Goal: Find specific page/section: Find specific page/section

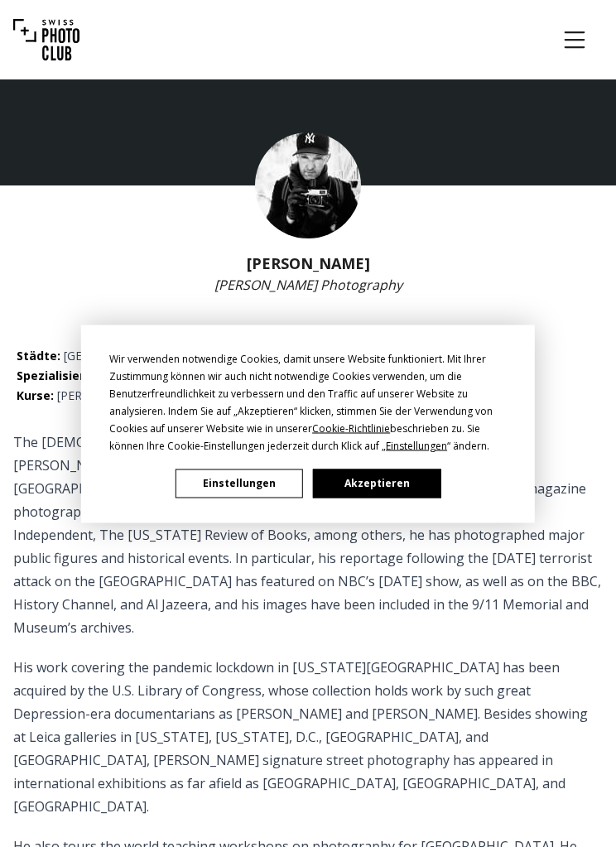
click at [409, 480] on button "Akzeptieren" at bounding box center [377, 483] width 128 height 29
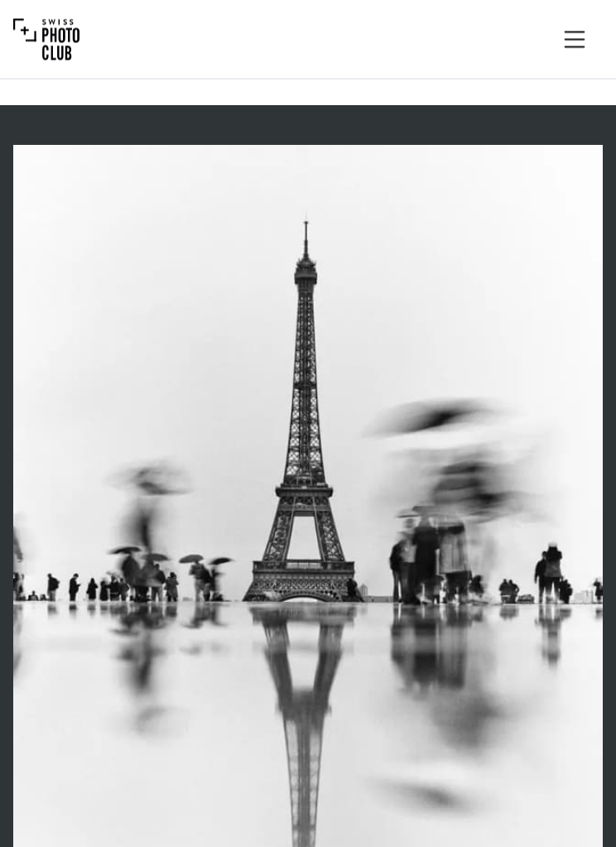
scroll to position [1054, 0]
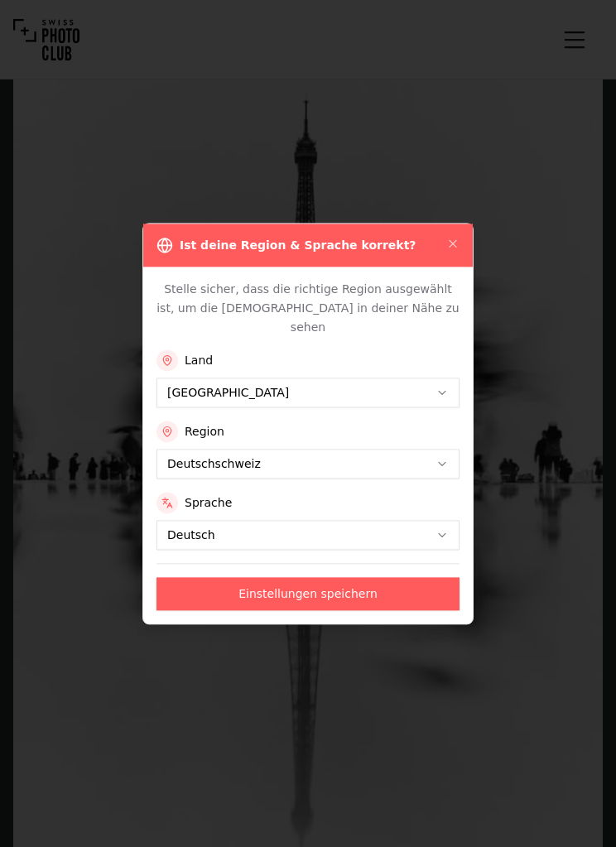
click at [471, 267] on div "Ist deine Region & Sprache korrekt?" at bounding box center [308, 245] width 330 height 43
click at [450, 250] on icon "button" at bounding box center [452, 243] width 13 height 13
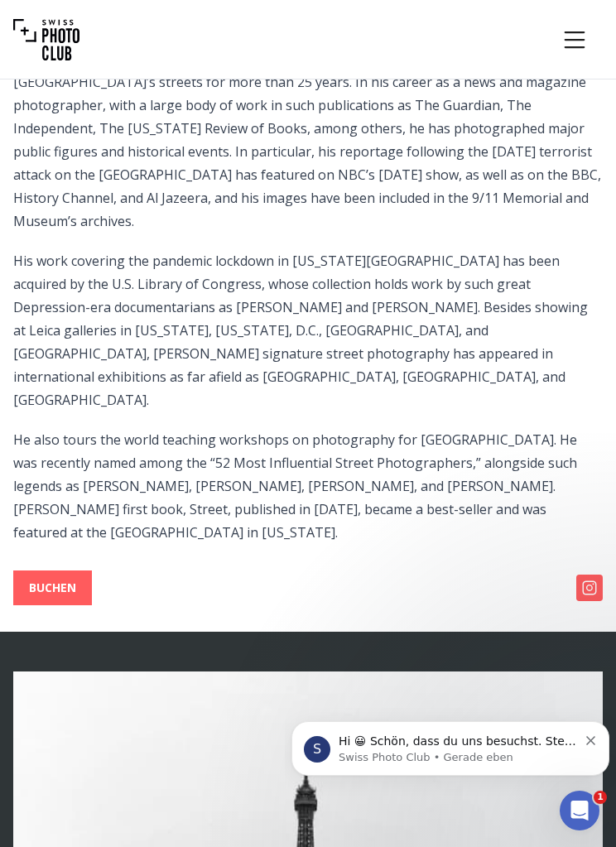
scroll to position [0, 0]
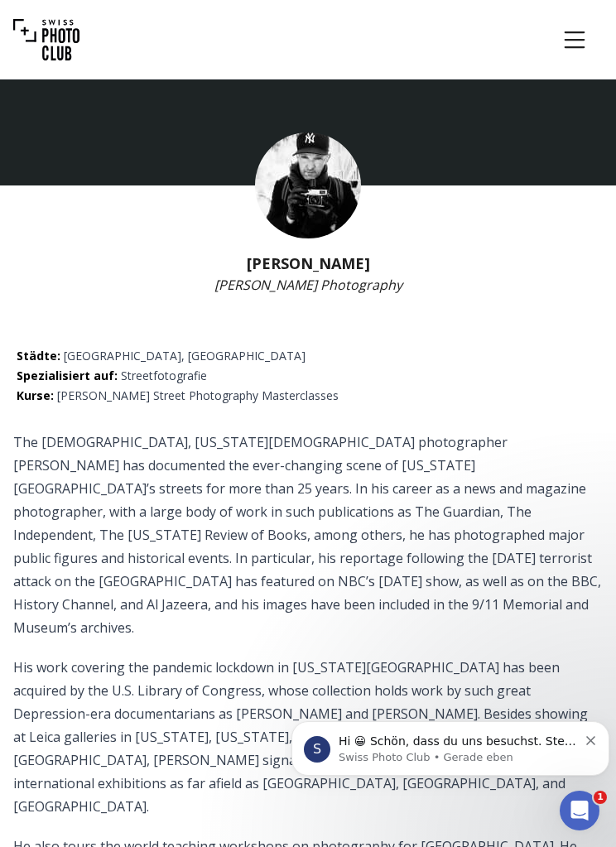
click at [590, 40] on button "Menu" at bounding box center [575, 40] width 56 height 56
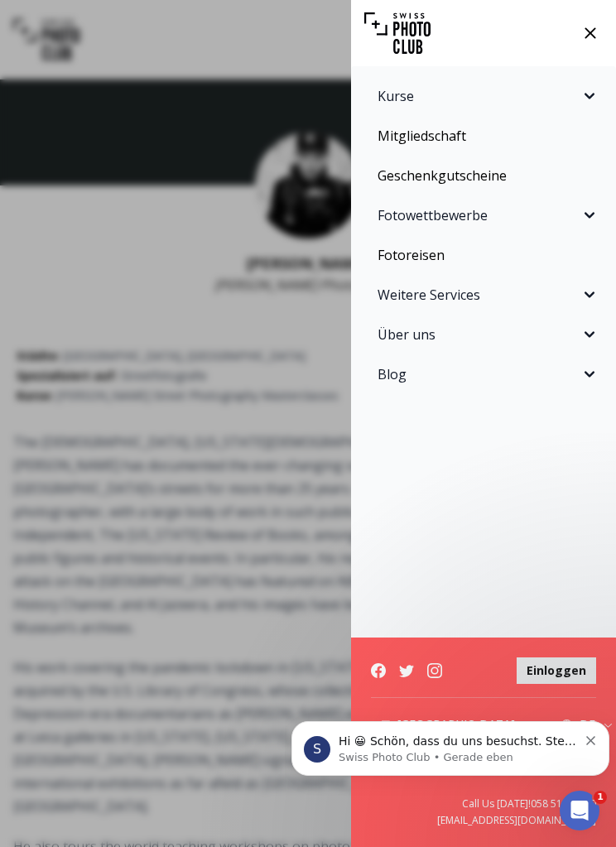
click at [596, 222] on icon "Sidebar" at bounding box center [590, 215] width 20 height 20
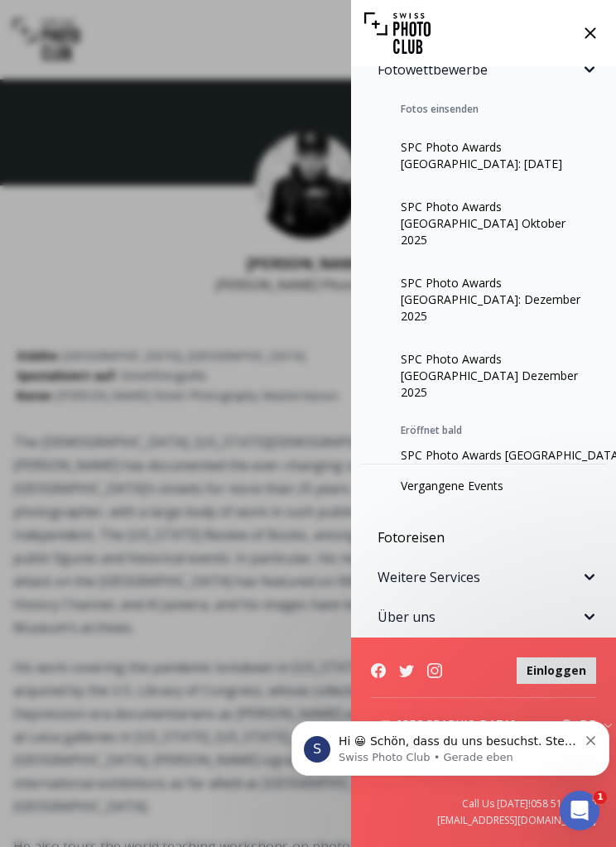
scroll to position [145, 0]
click at [544, 448] on link "SPC Photo Awards [GEOGRAPHIC_DATA]: [PERSON_NAME] 2025" at bounding box center [483, 456] width 245 height 17
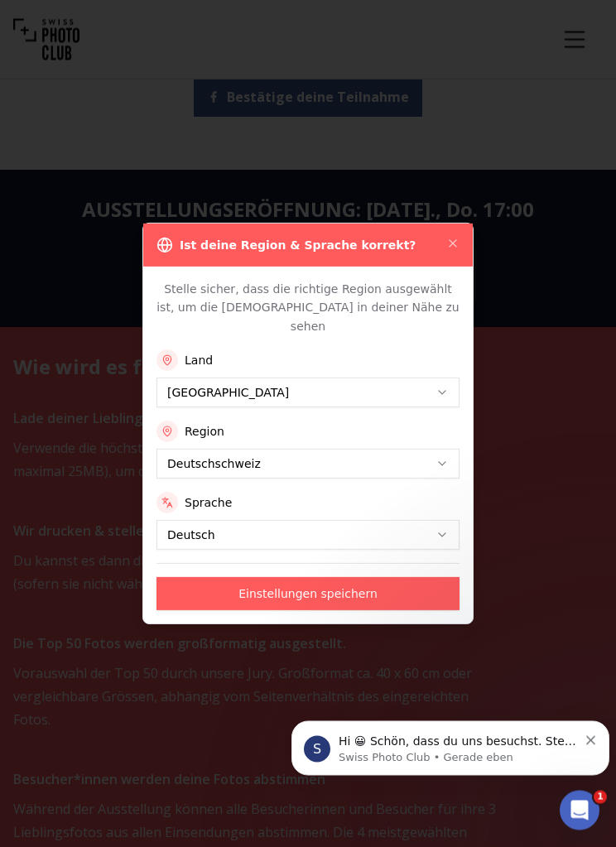
scroll to position [463, 0]
click at [458, 250] on icon "button" at bounding box center [452, 243] width 13 height 13
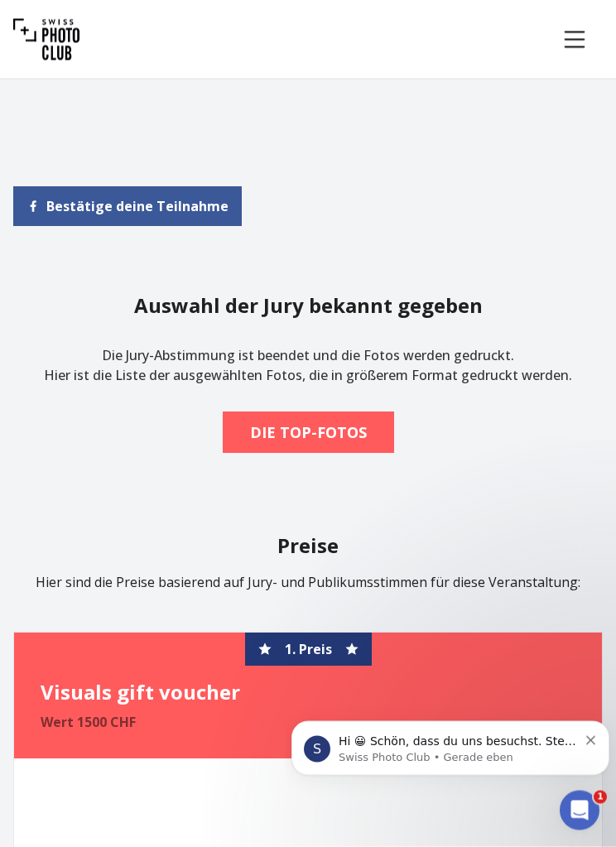
scroll to position [3014, 0]
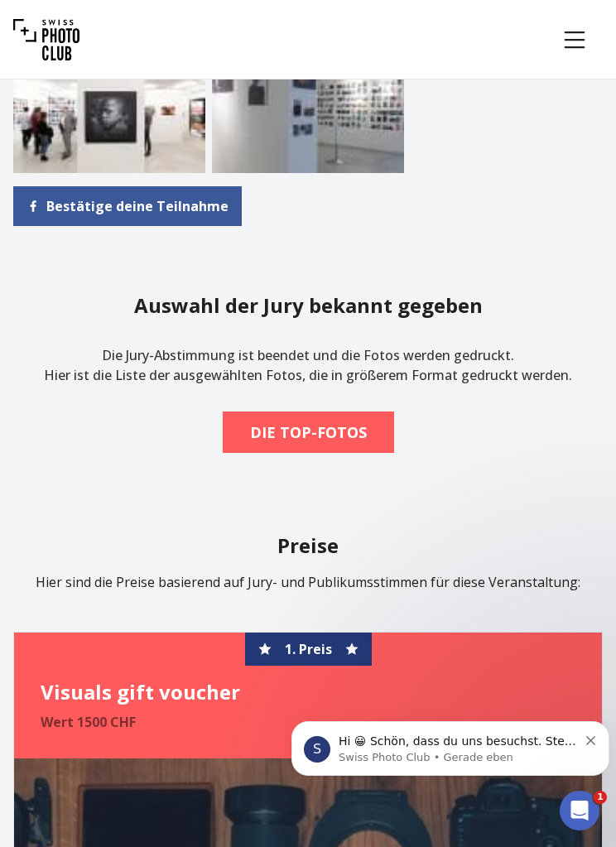
click at [359, 421] on b "DIE TOP-FOTOS" at bounding box center [308, 432] width 117 height 23
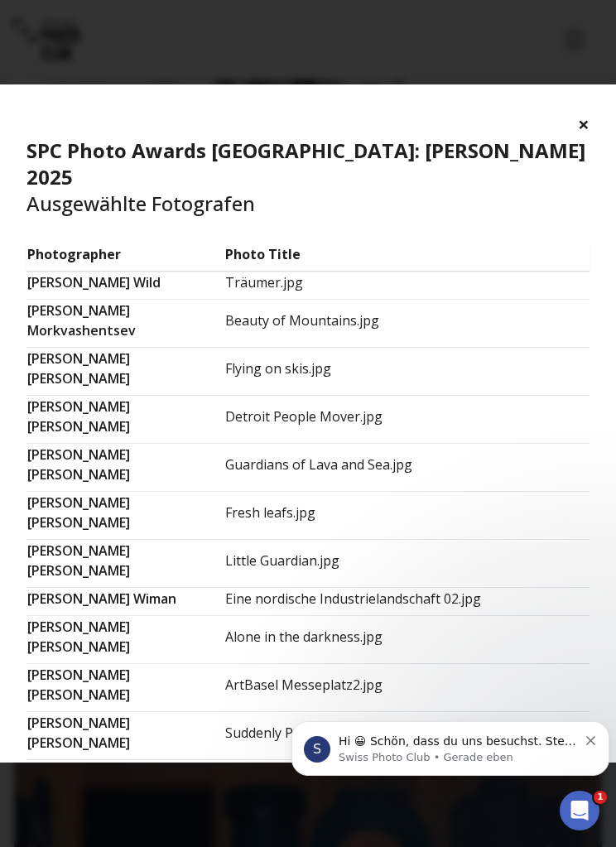
scroll to position [0, 0]
click at [578, 145] on h4 "SPC Photo Awards [GEOGRAPHIC_DATA]: [PERSON_NAME] 2025 Ausgewählte Fotografen" at bounding box center [307, 176] width 563 height 79
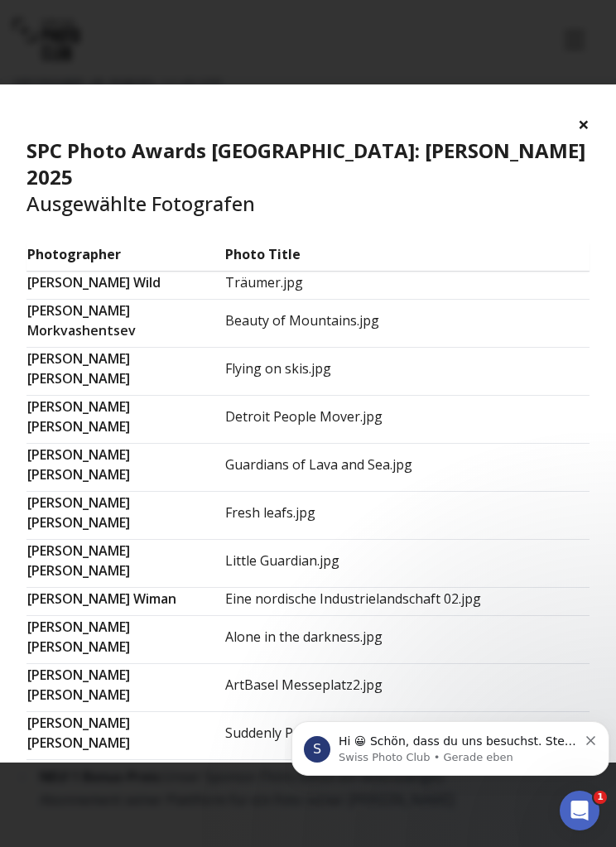
scroll to position [1765, 0]
